Goal: Transaction & Acquisition: Download file/media

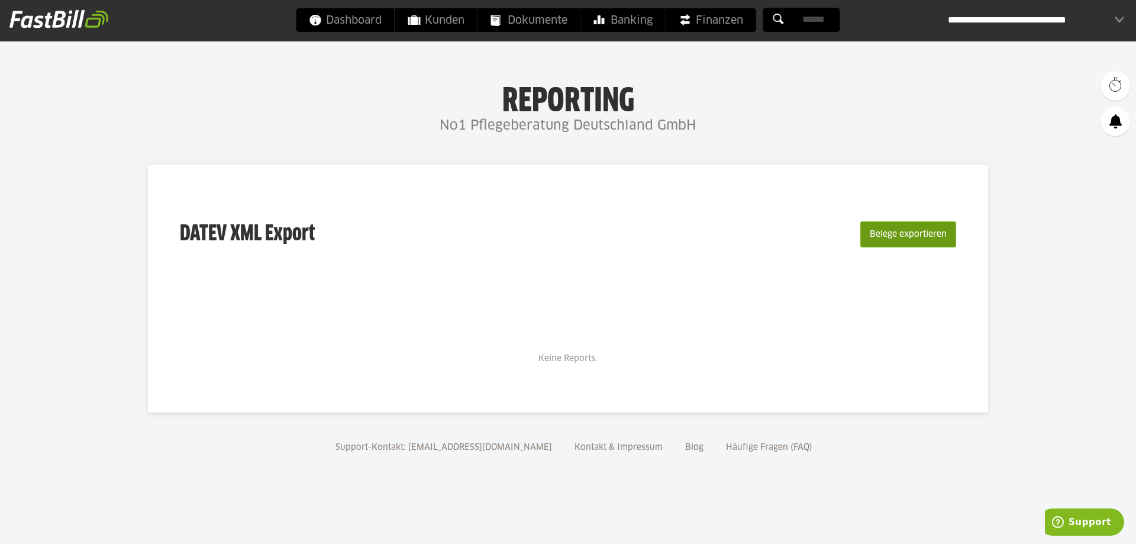
click at [888, 235] on button "Belege exportieren" at bounding box center [908, 234] width 96 height 26
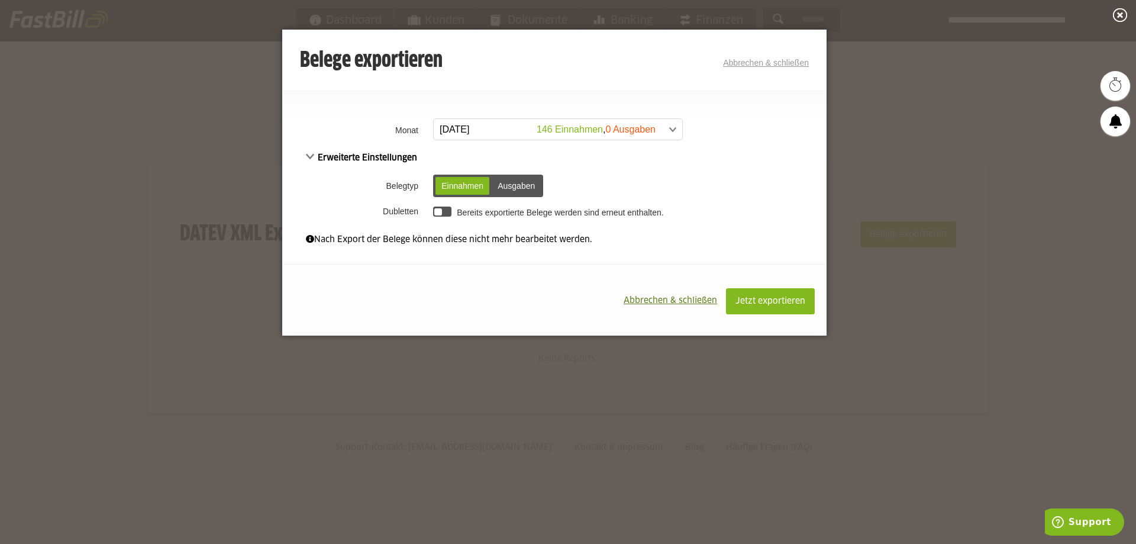
click at [674, 130] on span at bounding box center [552, 129] width 248 height 21
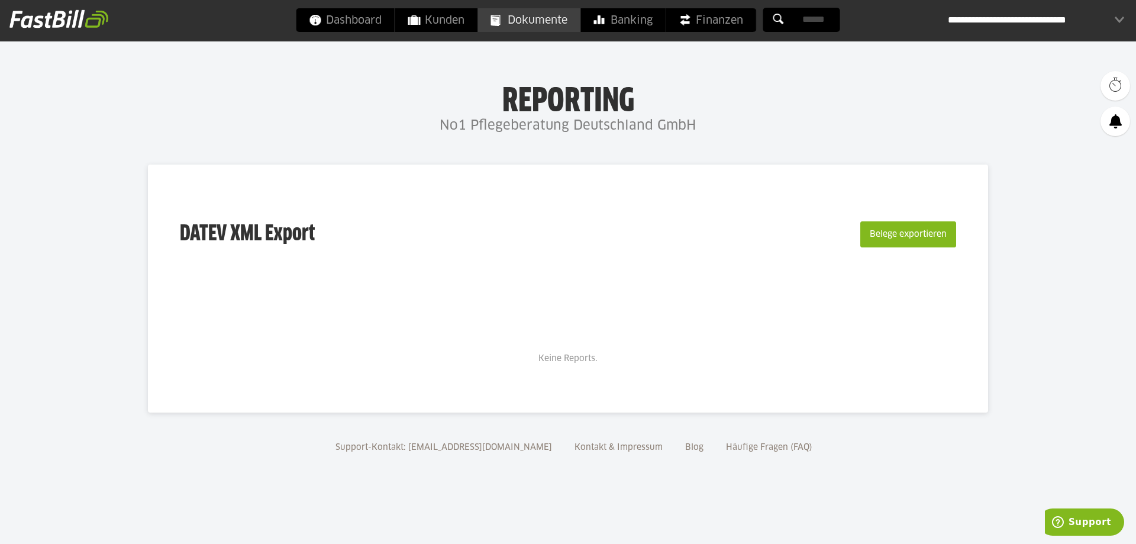
click at [529, 21] on span "Dokumente" at bounding box center [529, 20] width 76 height 24
click at [890, 237] on button "Belege exportieren" at bounding box center [908, 234] width 96 height 26
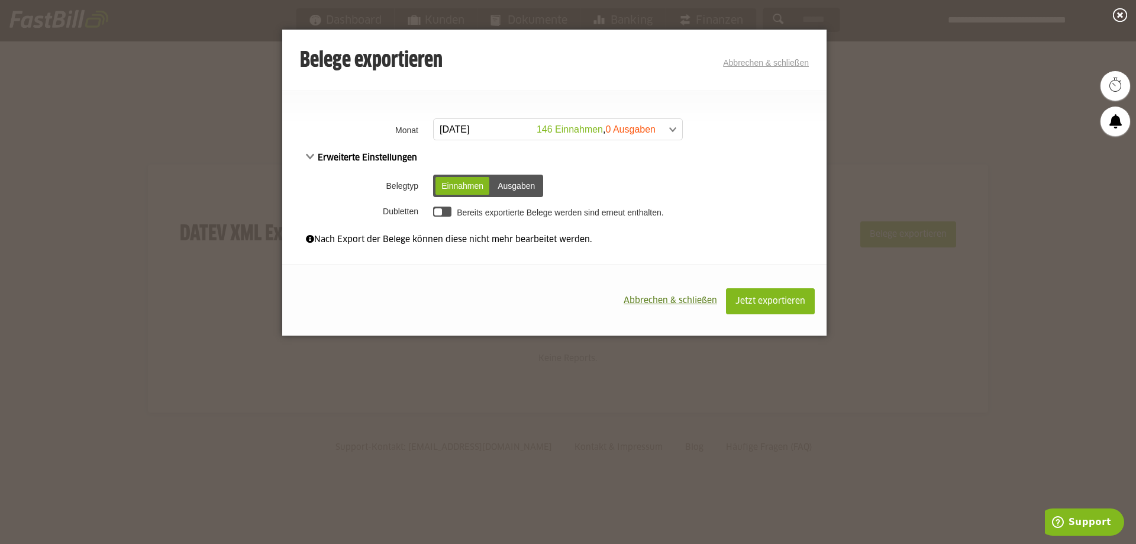
click at [674, 127] on span at bounding box center [552, 129] width 248 height 21
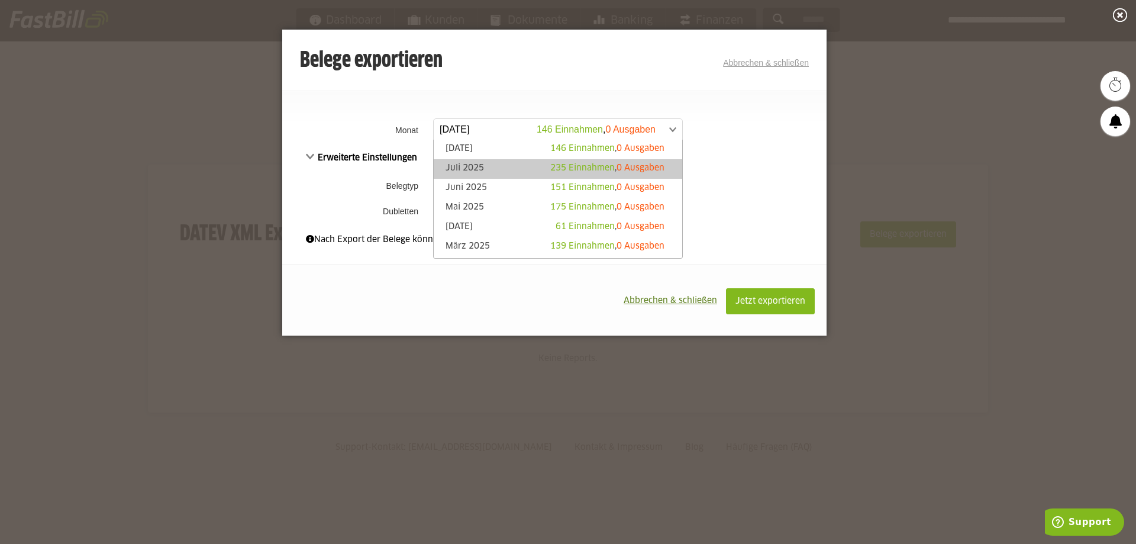
click at [516, 167] on link "Juli 2025 235 Einnahmen , 0 Ausgaben" at bounding box center [558, 169] width 237 height 14
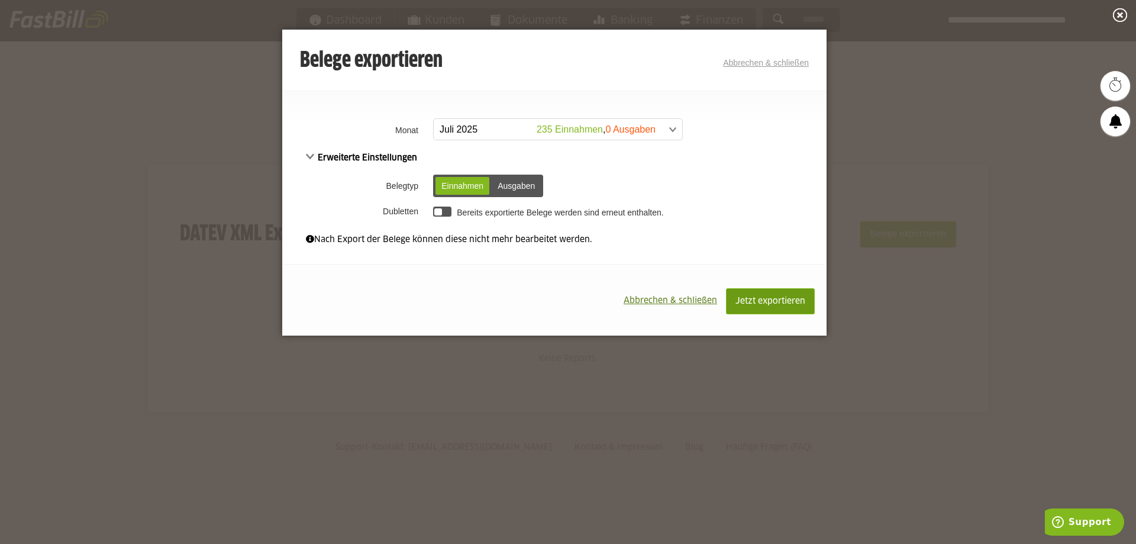
click at [754, 305] on span "Jetzt exportieren" at bounding box center [770, 301] width 70 height 8
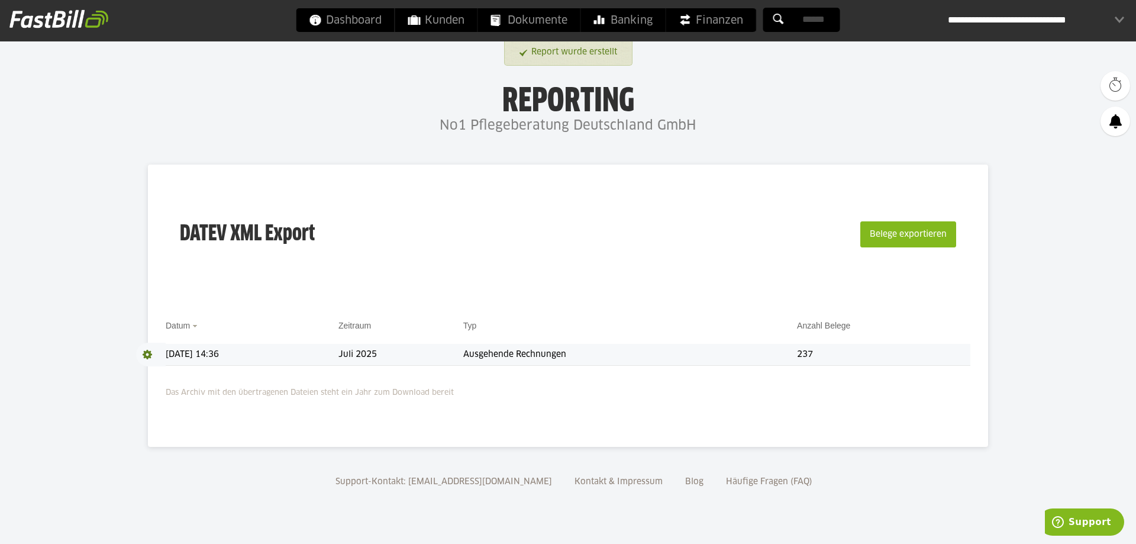
click at [552, 352] on td "Ausgehende Rechnungen" at bounding box center [630, 355] width 334 height 22
click at [150, 353] on span at bounding box center [151, 355] width 30 height 24
click at [154, 367] on link "Download" at bounding box center [167, 370] width 63 height 14
click at [1002, 221] on body "Dashboard Kunden Dokumente Banking Finanzen Add-ons" at bounding box center [568, 272] width 1136 height 544
click at [460, 23] on span "Kunden" at bounding box center [436, 20] width 56 height 24
